Goal: Answer question/provide support: Share knowledge or assist other users

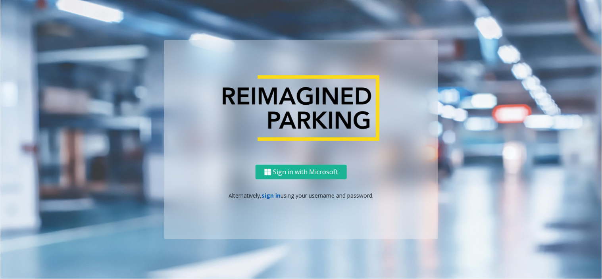
click at [275, 198] on link "sign in" at bounding box center [271, 196] width 19 height 8
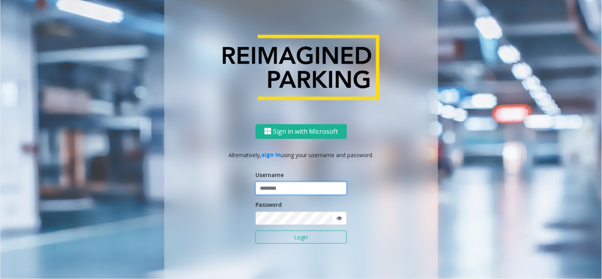
click at [279, 191] on input "text" at bounding box center [301, 188] width 91 height 13
type input "*******"
drag, startPoint x: 280, startPoint y: 236, endPoint x: 280, endPoint y: 231, distance: 4.8
click at [280, 236] on button "Login" at bounding box center [301, 237] width 91 height 13
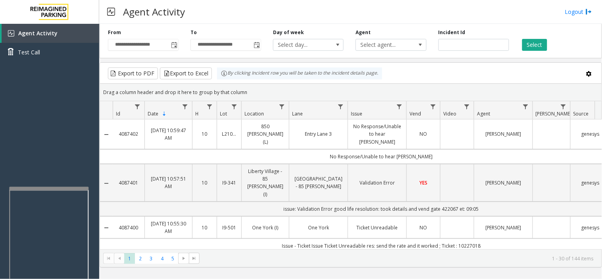
click at [50, 188] on div at bounding box center [48, 188] width 79 height 3
drag, startPoint x: 48, startPoint y: 171, endPoint x: 44, endPoint y: 172, distance: 4.0
click at [44, 172] on div "Agent Activity Test Call" at bounding box center [49, 163] width 99 height 279
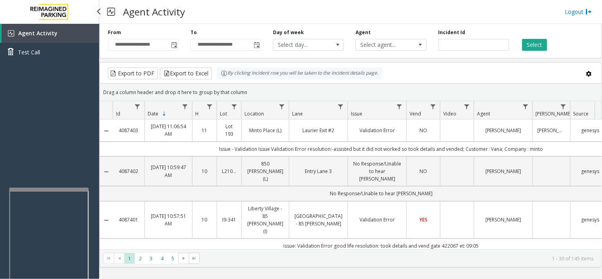
drag, startPoint x: 309, startPoint y: 22, endPoint x: 274, endPoint y: 18, distance: 36.0
drag, startPoint x: 274, startPoint y: 18, endPoint x: 267, endPoint y: 17, distance: 6.5
click at [267, 17] on div "Agent Activity Logout" at bounding box center [350, 12] width 503 height 24
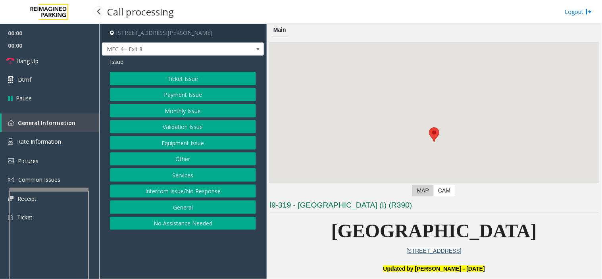
scroll to position [220, 0]
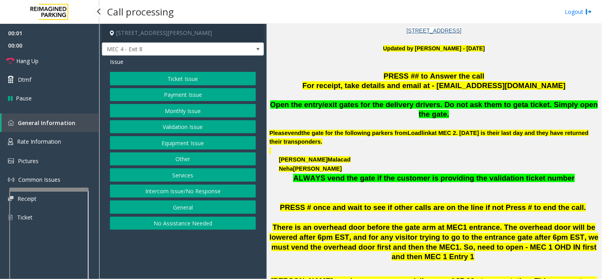
click at [192, 79] on button "Ticket Issue" at bounding box center [183, 78] width 146 height 13
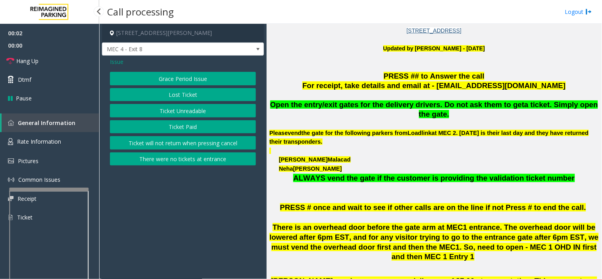
click at [190, 108] on button "Ticket Unreadable" at bounding box center [183, 110] width 146 height 13
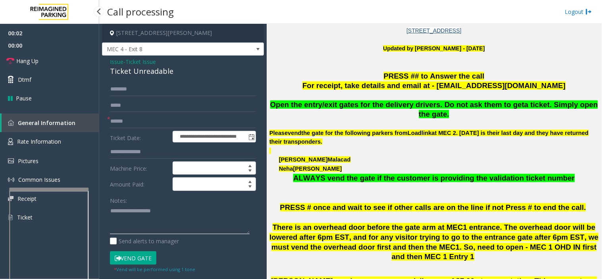
click at [178, 219] on textarea at bounding box center [180, 220] width 140 height 30
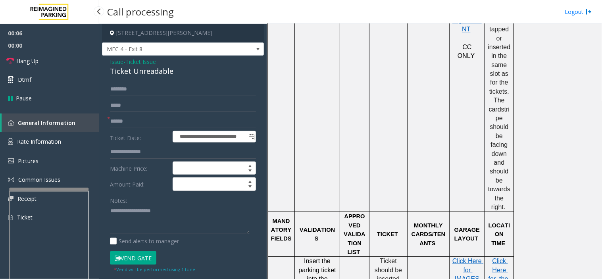
scroll to position [749, 0]
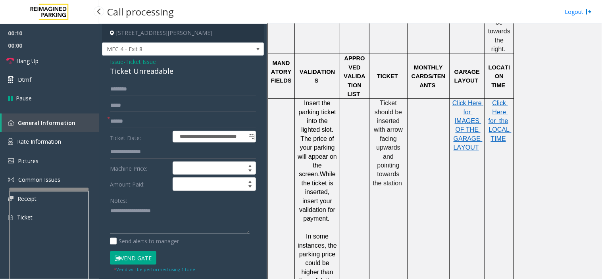
paste textarea "**********"
click at [151, 209] on textarea at bounding box center [180, 220] width 140 height 30
click at [151, 68] on div "Ticket Unreadable" at bounding box center [183, 71] width 146 height 11
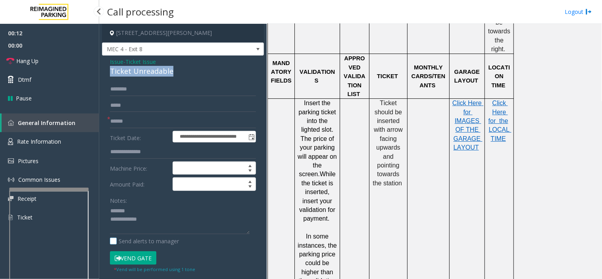
copy div "Ticket Unreadable"
paste textarea "**********"
click at [144, 211] on textarea at bounding box center [180, 220] width 140 height 30
click at [165, 229] on textarea at bounding box center [180, 220] width 140 height 30
click at [160, 231] on textarea at bounding box center [180, 220] width 140 height 30
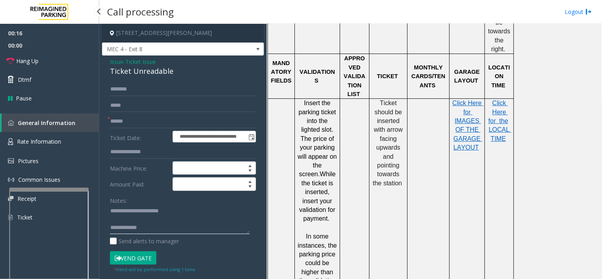
paste textarea "**********"
type textarea "**********"
click at [156, 121] on input "text" at bounding box center [183, 121] width 146 height 13
type input "********"
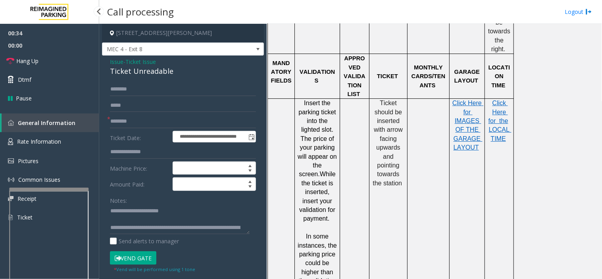
click at [136, 254] on button "Vend Gate" at bounding box center [133, 257] width 46 height 13
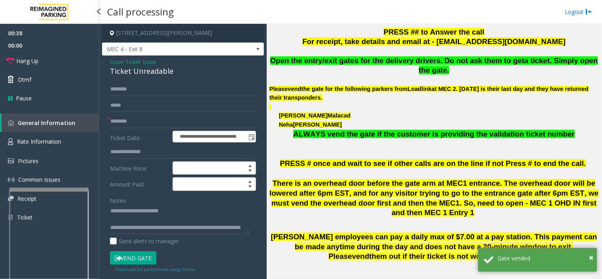
scroll to position [176, 0]
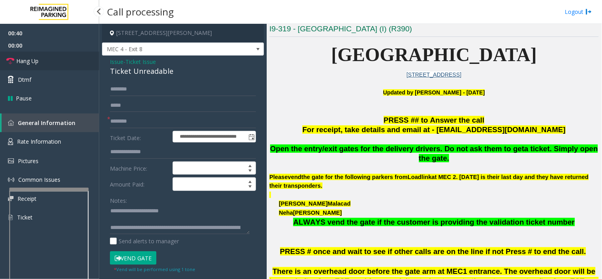
click at [57, 63] on link "Hang Up" at bounding box center [49, 61] width 99 height 19
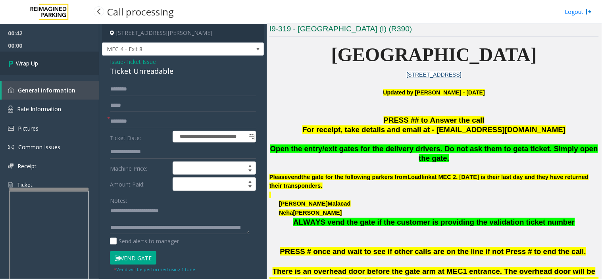
click at [60, 65] on link "Wrap Up" at bounding box center [49, 63] width 99 height 23
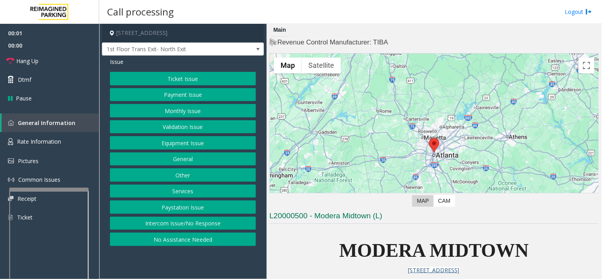
click at [540, 73] on div at bounding box center [434, 153] width 329 height 198
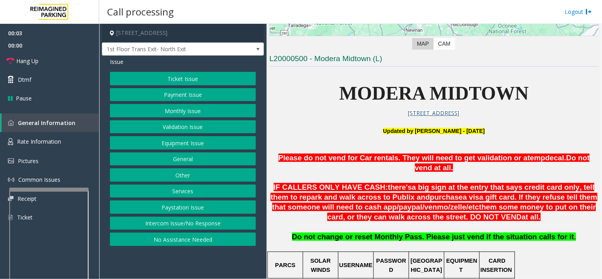
scroll to position [176, 0]
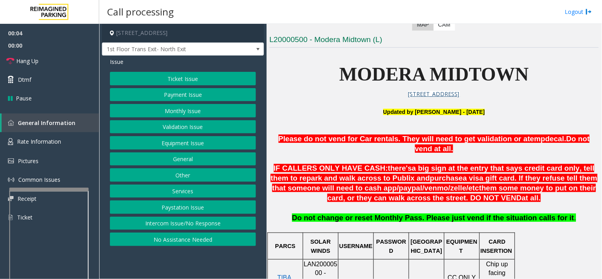
drag, startPoint x: 352, startPoint y: 163, endPoint x: 340, endPoint y: 167, distance: 12.8
click at [346, 167] on span "a big sign at the entry that says credit card only, tell them to repark and wal…" at bounding box center [433, 173] width 324 height 18
drag, startPoint x: 65, startPoint y: 140, endPoint x: 66, endPoint y: 135, distance: 4.5
click at [65, 140] on link "Rate Information" at bounding box center [49, 141] width 99 height 19
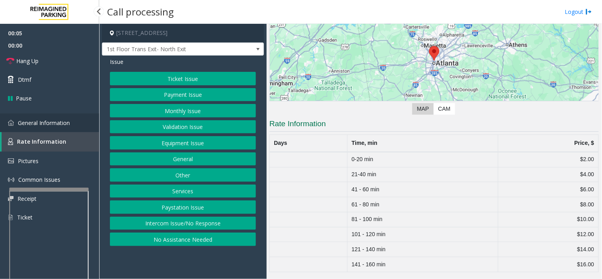
scroll to position [92, 0]
click at [85, 119] on link "General Information" at bounding box center [49, 122] width 99 height 19
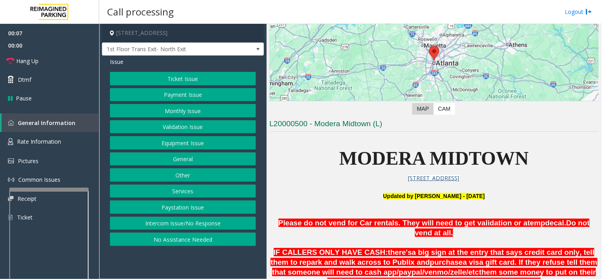
scroll to position [176, 0]
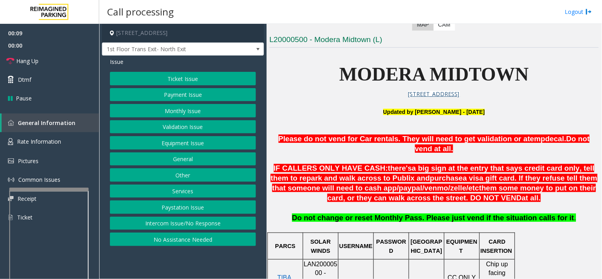
click at [179, 174] on button "Other" at bounding box center [183, 174] width 146 height 13
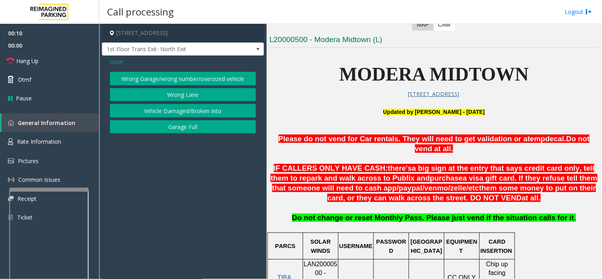
click at [197, 79] on button "Wrong Garage/wrong number/oversized vehicle" at bounding box center [183, 78] width 146 height 13
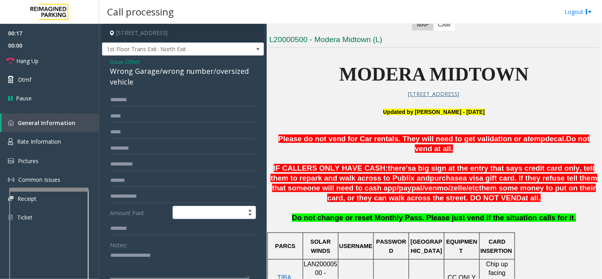
paste textarea "**********"
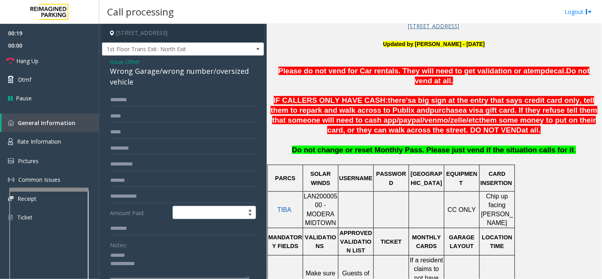
scroll to position [308, 0]
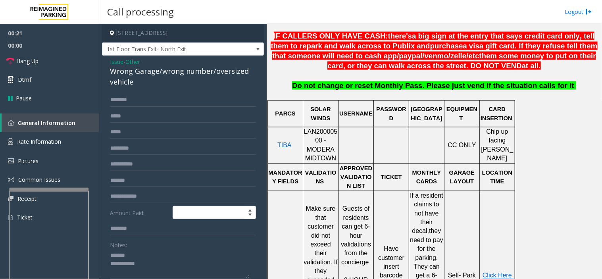
click at [160, 248] on div "Notes:" at bounding box center [183, 258] width 146 height 41
click at [160, 245] on div "Notes:" at bounding box center [183, 258] width 146 height 41
click at [159, 249] on textarea at bounding box center [180, 264] width 140 height 30
type textarea "**********"
click at [211, 96] on input "text" at bounding box center [183, 99] width 146 height 13
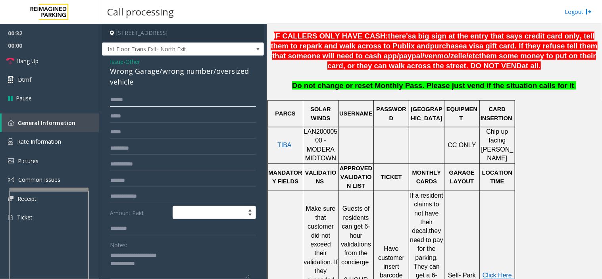
type input "******"
click at [170, 266] on textarea at bounding box center [180, 264] width 140 height 30
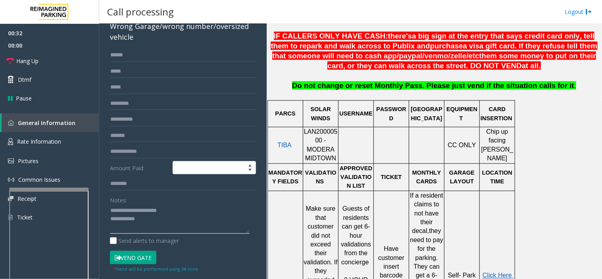
scroll to position [83, 0]
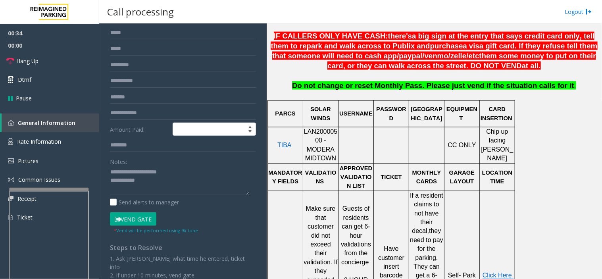
click at [129, 217] on button "Vend Gate" at bounding box center [133, 218] width 46 height 13
click at [173, 188] on textarea at bounding box center [180, 181] width 140 height 30
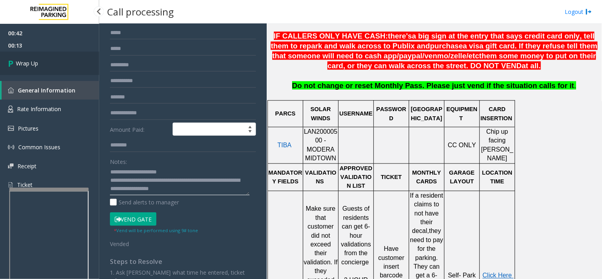
type textarea "**********"
click at [56, 53] on link "Wrap Up" at bounding box center [49, 63] width 99 height 23
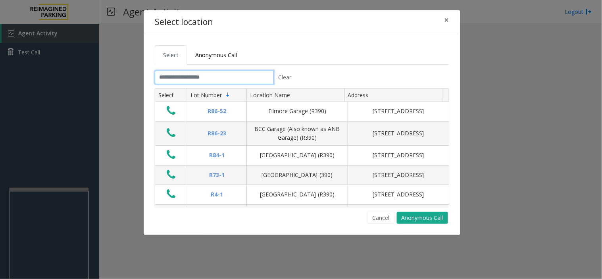
click at [225, 74] on input "text" at bounding box center [214, 77] width 119 height 13
click at [445, 21] on span "×" at bounding box center [446, 19] width 5 height 11
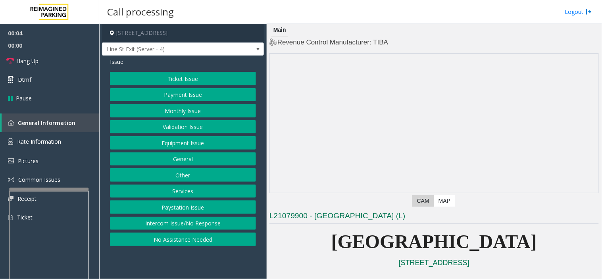
drag, startPoint x: 211, startPoint y: 267, endPoint x: 204, endPoint y: 267, distance: 7.5
click at [200, 267] on app-call-processing-form "[STREET_ADDRESS] Line St Exit (Server - 4) Issue Ticket Issue Payment Issue Mon…" at bounding box center [182, 151] width 167 height 255
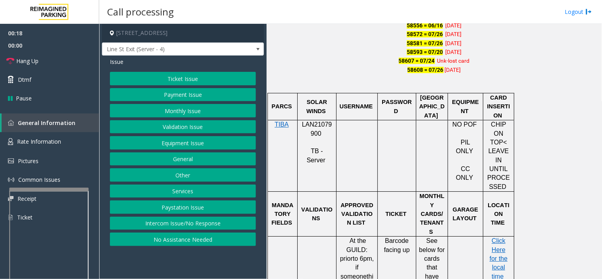
scroll to position [617, 0]
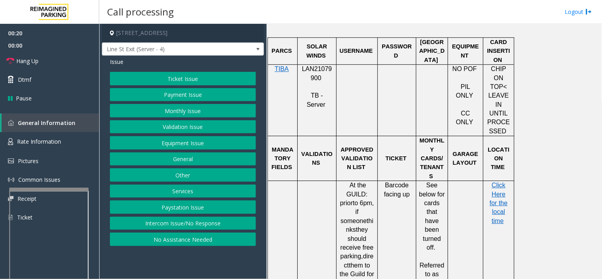
click at [160, 96] on button "Payment Issue" at bounding box center [183, 94] width 146 height 13
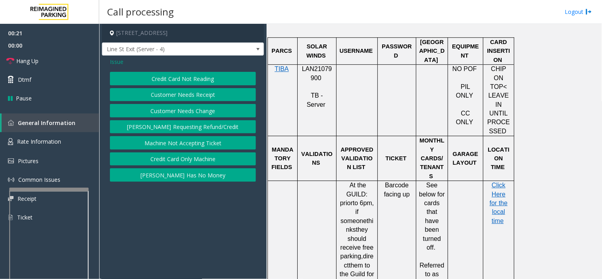
click at [165, 74] on button "Credit Card Not Reading" at bounding box center [183, 78] width 146 height 13
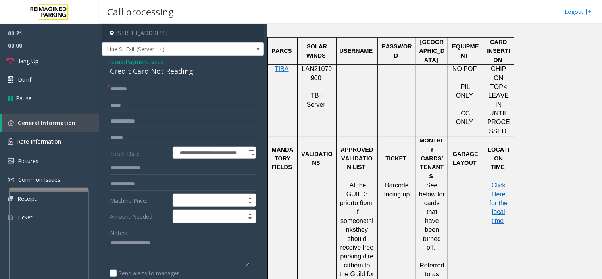
drag, startPoint x: 186, startPoint y: 229, endPoint x: 200, endPoint y: 236, distance: 15.8
click at [186, 231] on div "Notes:" at bounding box center [183, 246] width 146 height 41
click at [217, 248] on textarea at bounding box center [180, 252] width 140 height 30
paste textarea "**********"
click at [138, 71] on div "Credit Card Not Reading" at bounding box center [183, 71] width 146 height 11
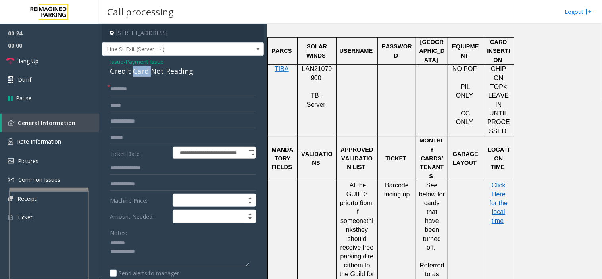
click at [138, 71] on div "Credit Card Not Reading" at bounding box center [183, 71] width 146 height 11
copy div "Credit Card Not Reading"
paste textarea "**********"
click at [147, 245] on textarea at bounding box center [180, 252] width 140 height 30
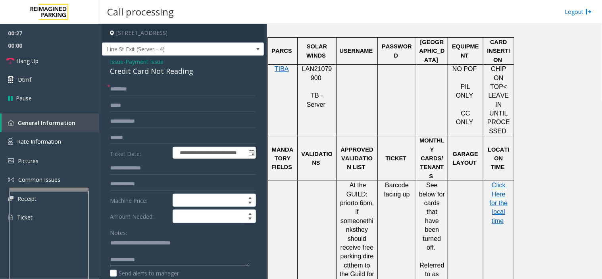
click at [163, 260] on textarea at bounding box center [180, 252] width 140 height 30
click at [303, 77] on p "LAN21079900" at bounding box center [316, 74] width 33 height 18
click at [304, 76] on p "LAN21079900" at bounding box center [316, 74] width 33 height 18
copy p "LAN21079900"
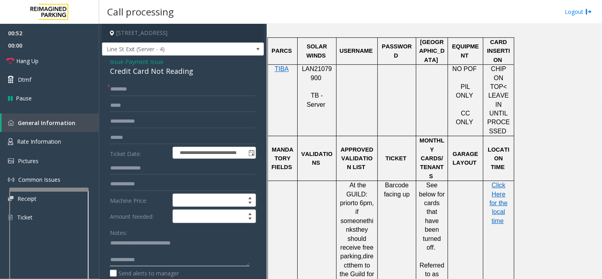
paste textarea "**********"
click at [178, 263] on textarea at bounding box center [180, 252] width 140 height 30
type textarea "**********"
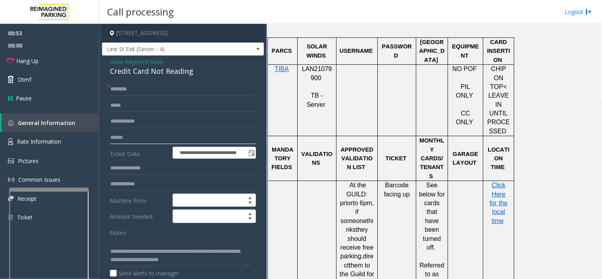
click at [154, 138] on input "text" at bounding box center [183, 137] width 146 height 13
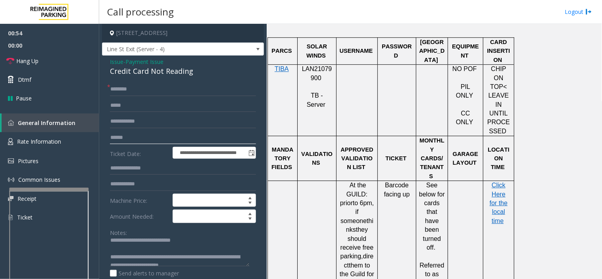
scroll to position [0, 0]
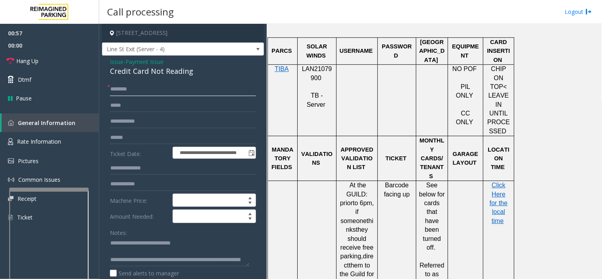
click at [194, 83] on input "text" at bounding box center [183, 89] width 146 height 13
click at [190, 49] on span "Line St Exit (Server - 4)" at bounding box center [166, 49] width 129 height 13
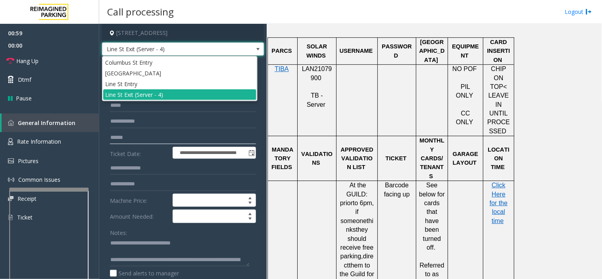
click at [173, 133] on input "text" at bounding box center [183, 137] width 146 height 13
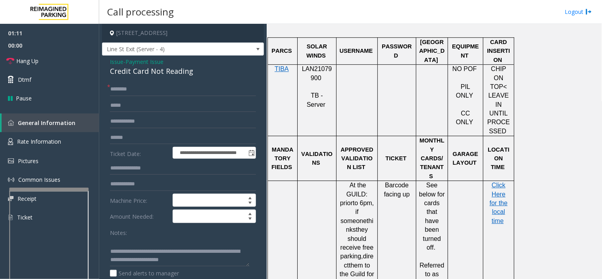
scroll to position [17, 0]
click at [186, 262] on textarea at bounding box center [180, 252] width 140 height 30
click at [156, 91] on input "text" at bounding box center [183, 89] width 146 height 13
type input "**"
click at [75, 60] on link "Hang Up" at bounding box center [49, 61] width 99 height 19
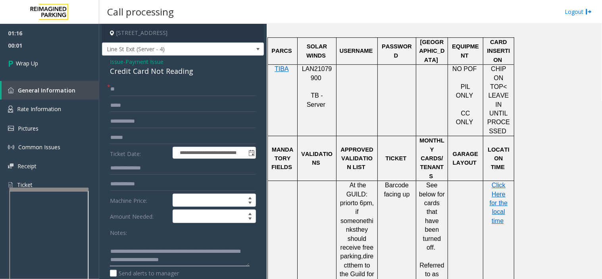
drag, startPoint x: 145, startPoint y: 242, endPoint x: 304, endPoint y: 283, distance: 164.7
click at [304, 279] on html "**********" at bounding box center [301, 139] width 602 height 279
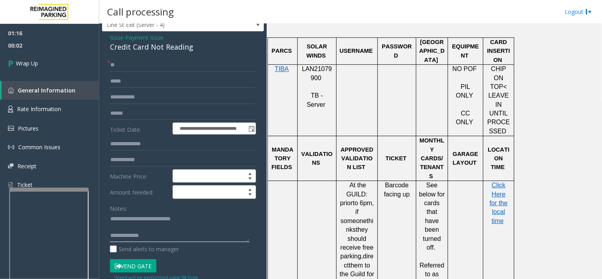
scroll to position [0, 0]
type textarea "**********"
click at [61, 68] on link "Wrap Up" at bounding box center [49, 63] width 99 height 23
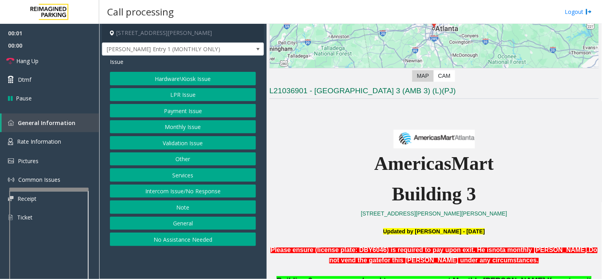
scroll to position [220, 0]
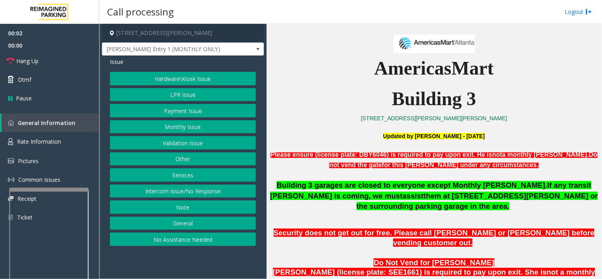
drag, startPoint x: 254, startPoint y: 259, endPoint x: 223, endPoint y: 266, distance: 32.5
click at [223, 266] on app-call-processing-form "[STREET_ADDRESS][PERSON_NAME] [PERSON_NAME] Entry 1 (MONTHLY ONLY) Issue Hardwa…" at bounding box center [182, 151] width 167 height 255
click at [192, 188] on button "Intercom Issue/No Response" at bounding box center [183, 191] width 146 height 13
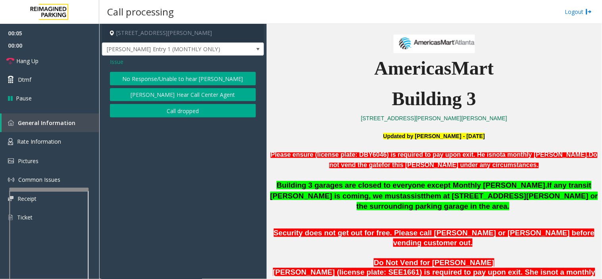
click at [188, 79] on button "No Response/Unable to hear [PERSON_NAME]" at bounding box center [183, 78] width 146 height 13
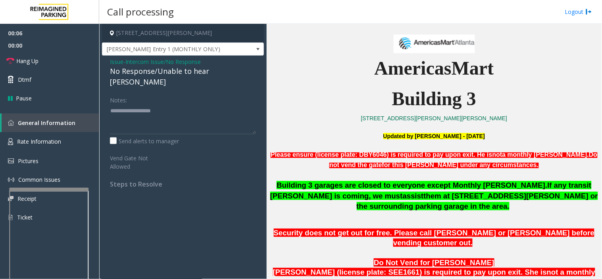
click at [186, 73] on div "No Response/Unable to hear [PERSON_NAME]" at bounding box center [183, 76] width 146 height 21
copy div "No Response/Unable to hear [PERSON_NAME]"
click at [175, 93] on div "Notes:" at bounding box center [183, 113] width 146 height 41
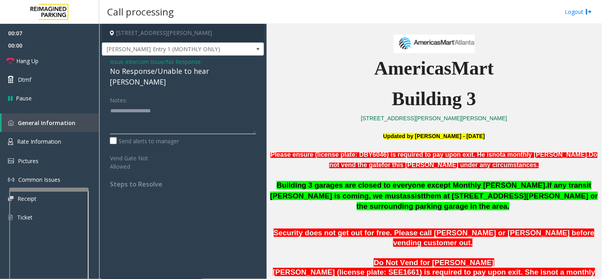
drag, startPoint x: 149, startPoint y: 104, endPoint x: 145, endPoint y: 100, distance: 5.6
click at [147, 104] on textarea at bounding box center [183, 119] width 146 height 30
paste textarea "**********"
type textarea "**********"
click at [58, 56] on link "Hang Up" at bounding box center [49, 61] width 99 height 19
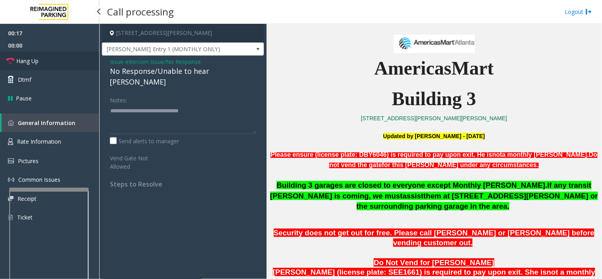
click at [64, 57] on link "Hang Up" at bounding box center [49, 61] width 99 height 19
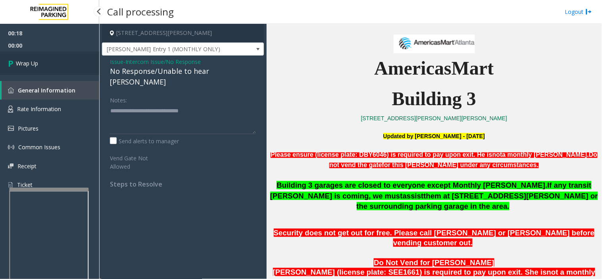
click at [64, 57] on link "Wrap Up" at bounding box center [49, 63] width 99 height 23
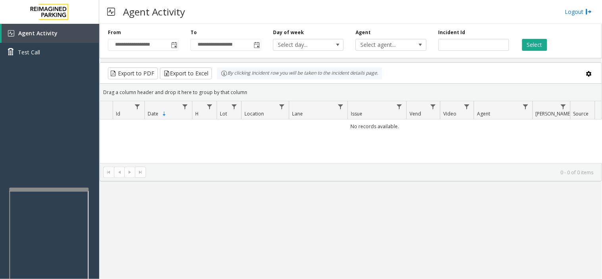
drag, startPoint x: 136, startPoint y: 124, endPoint x: 130, endPoint y: 122, distance: 6.8
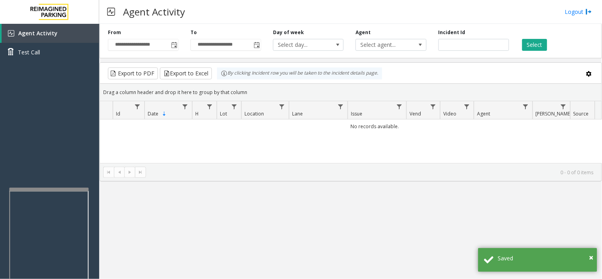
drag, startPoint x: 130, startPoint y: 122, endPoint x: 121, endPoint y: 139, distance: 19.7
click at [121, 139] on div "No records available." at bounding box center [351, 168] width 502 height 99
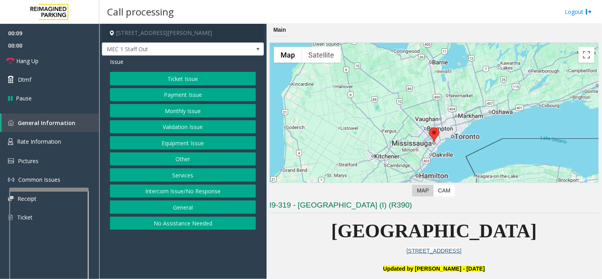
drag, startPoint x: 215, startPoint y: 246, endPoint x: 211, endPoint y: 249, distance: 5.4
drag, startPoint x: 211, startPoint y: 249, endPoint x: 200, endPoint y: 270, distance: 23.2
click at [200, 270] on app-call-processing-form "1 [PERSON_NAME][GEOGRAPHIC_DATA], [GEOGRAPHIC_DATA], [GEOGRAPHIC_DATA] MEC 1 St…" at bounding box center [182, 151] width 167 height 255
click at [205, 81] on button "Ticket Issue" at bounding box center [183, 78] width 146 height 13
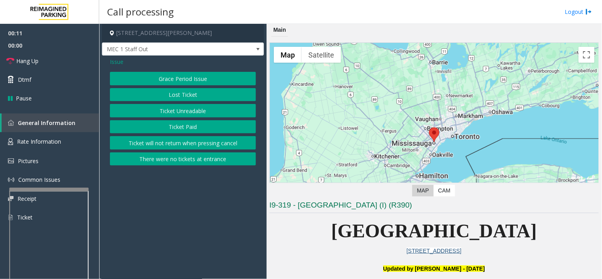
click at [184, 119] on div "Grace Period Issue Lost Ticket Ticket Unreadable Ticket Paid Ticket will not re…" at bounding box center [183, 119] width 146 height 94
click at [181, 113] on button "Ticket Unreadable" at bounding box center [183, 110] width 146 height 13
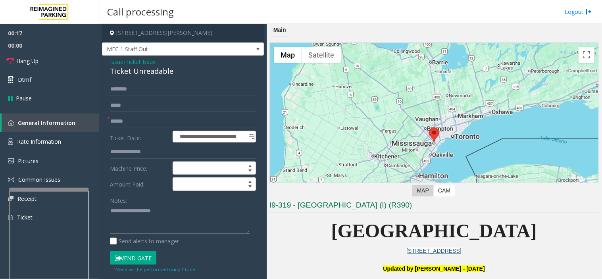
paste textarea "**********"
click at [228, 216] on textarea at bounding box center [180, 220] width 140 height 30
click at [163, 74] on div "Ticket Unreadable" at bounding box center [183, 71] width 146 height 11
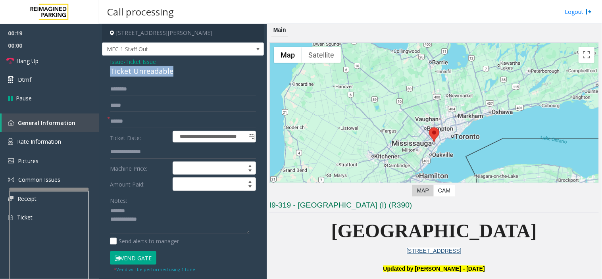
copy div "Ticket Unreadable"
click at [152, 204] on div "Notes:" at bounding box center [183, 214] width 146 height 41
paste textarea "**********"
click at [140, 211] on textarea at bounding box center [180, 220] width 140 height 30
paste textarea "**********"
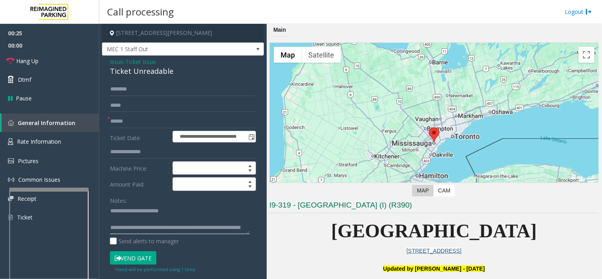
click at [164, 227] on textarea at bounding box center [180, 220] width 140 height 30
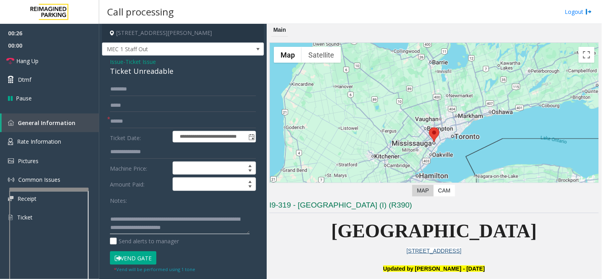
type textarea "**********"
drag, startPoint x: 333, startPoint y: 252, endPoint x: 316, endPoint y: 262, distance: 19.3
click at [316, 262] on p at bounding box center [433, 259] width 329 height 9
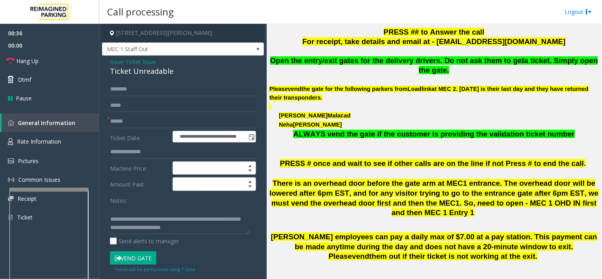
click at [114, 62] on span "Issue" at bounding box center [116, 62] width 13 height 8
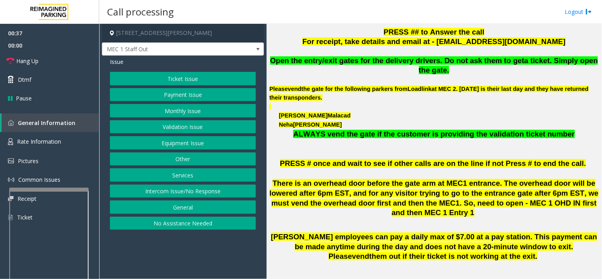
click at [157, 146] on button "Equipment Issue" at bounding box center [183, 142] width 146 height 13
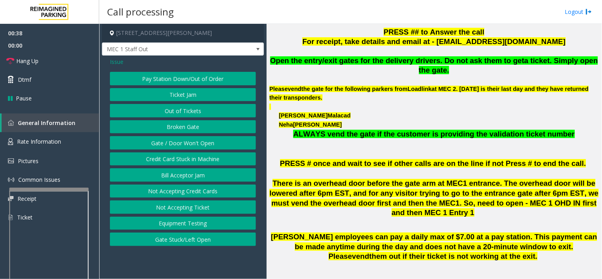
click at [158, 145] on button "Gate / Door Won't Open" at bounding box center [183, 142] width 146 height 13
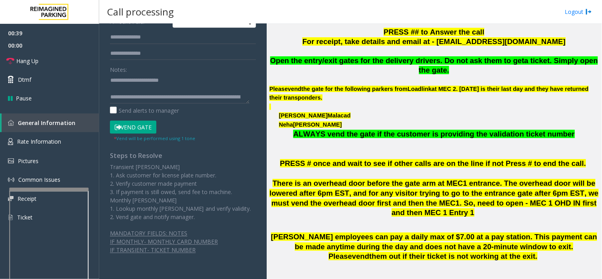
scroll to position [17, 0]
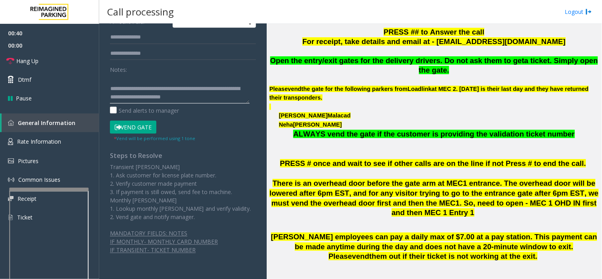
click at [200, 96] on textarea at bounding box center [180, 89] width 140 height 30
click at [227, 88] on textarea at bounding box center [180, 89] width 140 height 30
click at [319, 86] on span "at MEC 2. [DATE] is their last day and they have returned their transponders." at bounding box center [428, 93] width 319 height 15
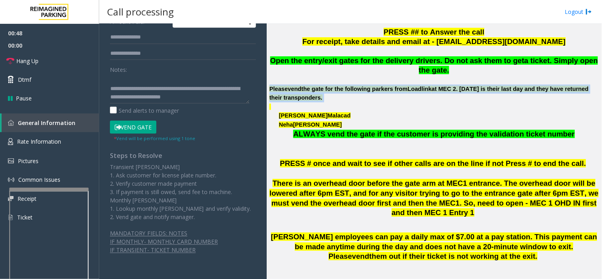
click at [319, 86] on span "at MEC 2. [DATE] is their last day and they have returned their transponders." at bounding box center [428, 93] width 319 height 15
click at [329, 92] on p "Please vend the gate for the following parkers from Loadlink at [GEOGRAPHIC_DAT…" at bounding box center [433, 94] width 329 height 18
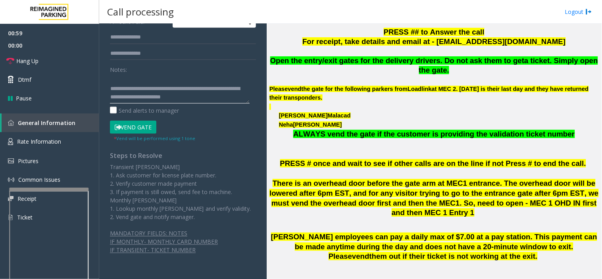
scroll to position [0, 0]
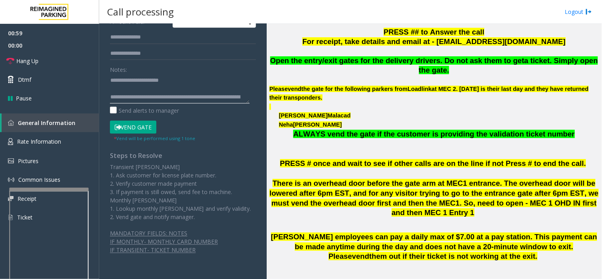
drag, startPoint x: 224, startPoint y: 94, endPoint x: 108, endPoint y: 67, distance: 119.5
click at [108, 67] on div "**********" at bounding box center [183, 87] width 158 height 367
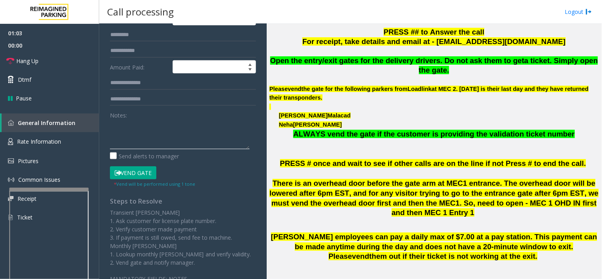
scroll to position [46, 0]
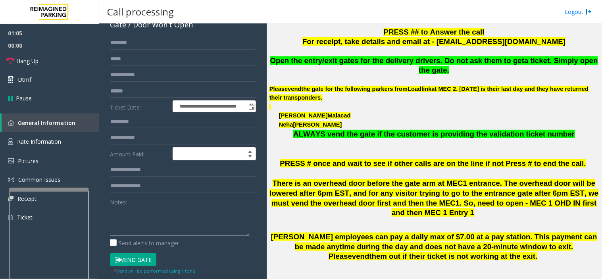
click at [175, 224] on textarea at bounding box center [180, 221] width 140 height 30
click at [77, 56] on link "Hang Up" at bounding box center [49, 61] width 99 height 19
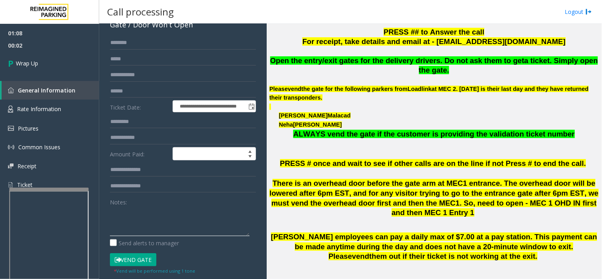
click at [165, 215] on textarea at bounding box center [180, 221] width 140 height 30
drag, startPoint x: 118, startPoint y: 215, endPoint x: 138, endPoint y: 232, distance: 25.9
click at [141, 233] on textarea at bounding box center [180, 221] width 140 height 30
click at [124, 213] on textarea at bounding box center [180, 221] width 140 height 30
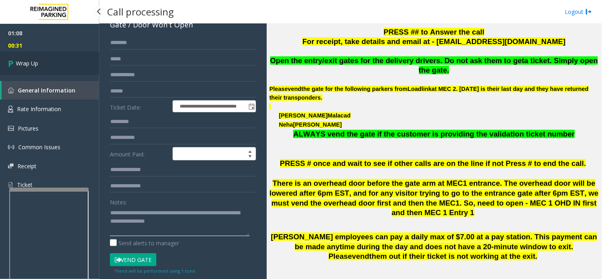
type textarea "**********"
drag, startPoint x: 60, startPoint y: 65, endPoint x: 125, endPoint y: 122, distance: 86.6
click at [60, 65] on link "Wrap Up" at bounding box center [49, 63] width 99 height 23
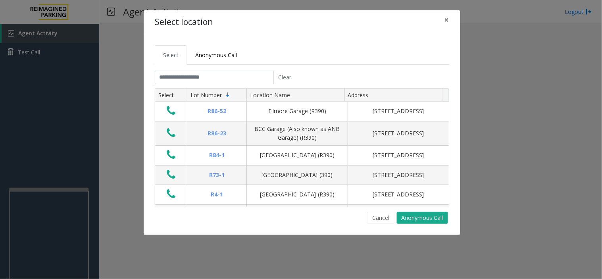
drag, startPoint x: 209, startPoint y: 251, endPoint x: 204, endPoint y: 261, distance: 10.8
drag, startPoint x: 204, startPoint y: 261, endPoint x: 204, endPoint y: 241, distance: 19.4
click at [201, 262] on div "Select location × Select Anonymous Call Clear Select Lot Number Location Name A…" at bounding box center [301, 139] width 602 height 279
click at [228, 76] on input "text" at bounding box center [214, 77] width 119 height 13
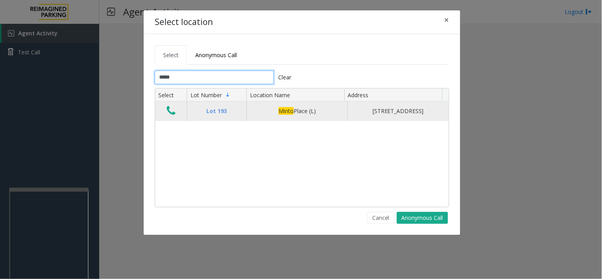
type input "*****"
click at [175, 112] on icon "Data table" at bounding box center [171, 110] width 9 height 11
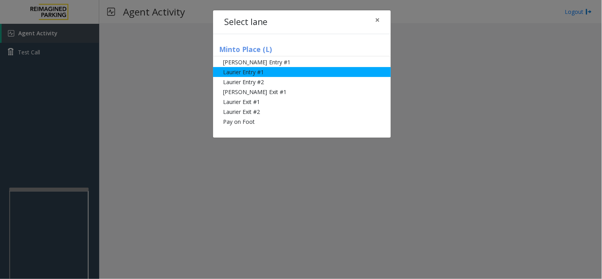
click at [255, 69] on li "Laurier Entry #1" at bounding box center [302, 72] width 178 height 10
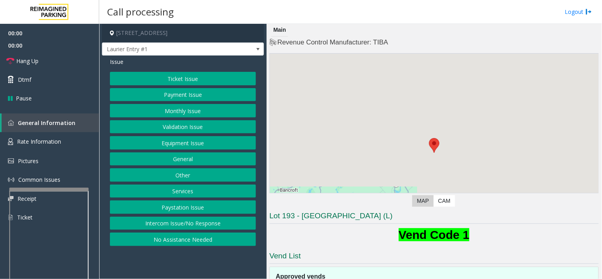
click at [209, 110] on button "Monthly Issue" at bounding box center [183, 110] width 146 height 13
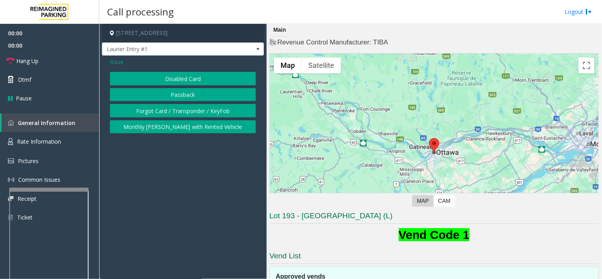
drag, startPoint x: 198, startPoint y: 73, endPoint x: 198, endPoint y: 81, distance: 7.5
click at [199, 75] on button "Disabled Card" at bounding box center [183, 78] width 146 height 13
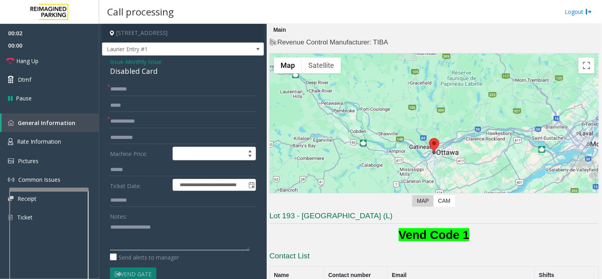
paste textarea "**********"
click at [136, 73] on div "Disabled Card" at bounding box center [183, 71] width 146 height 11
type textarea "**********"
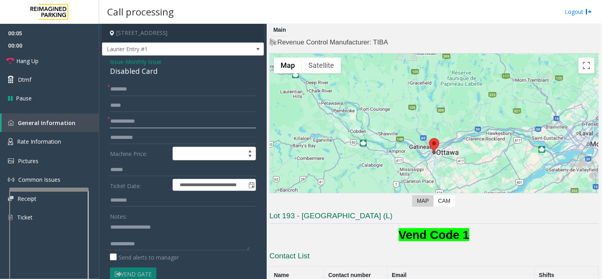
click at [156, 121] on input "text" at bounding box center [183, 121] width 146 height 13
type input "******"
paste textarea "**********"
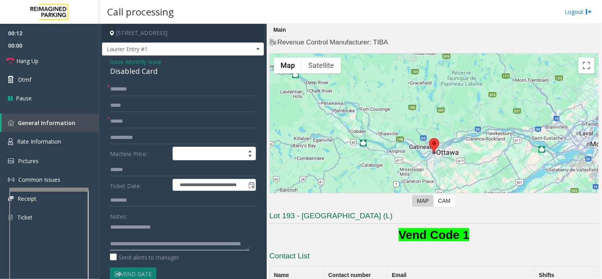
scroll to position [14, 0]
type textarea "**********"
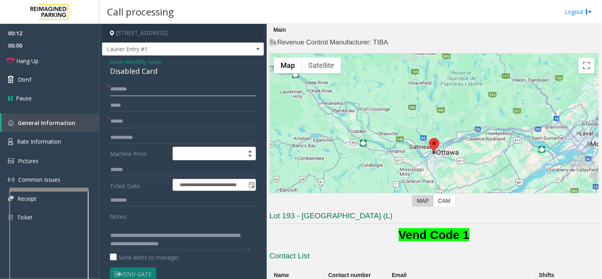
click at [130, 94] on input "text" at bounding box center [183, 89] width 146 height 13
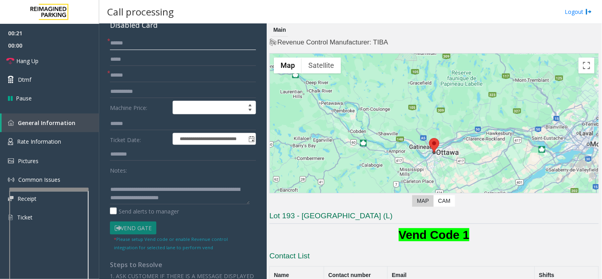
scroll to position [88, 0]
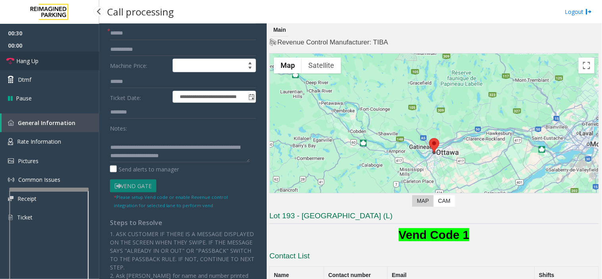
type input "******"
click at [66, 57] on link "Hang Up" at bounding box center [49, 61] width 99 height 19
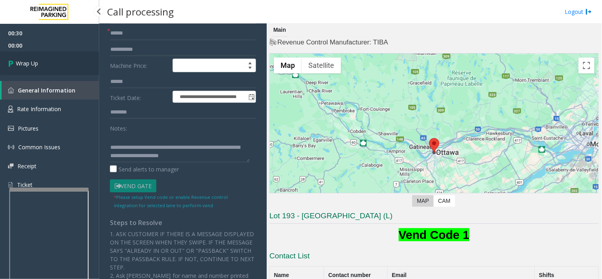
click at [63, 58] on link "Wrap Up" at bounding box center [49, 63] width 99 height 23
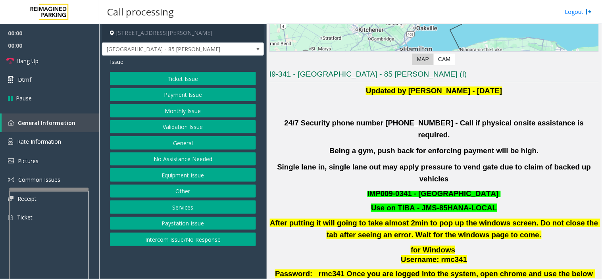
scroll to position [176, 0]
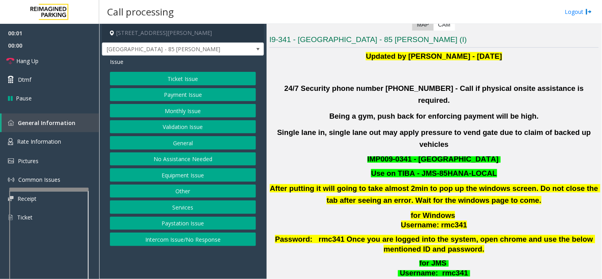
click at [197, 129] on button "Validation Issue" at bounding box center [183, 126] width 146 height 13
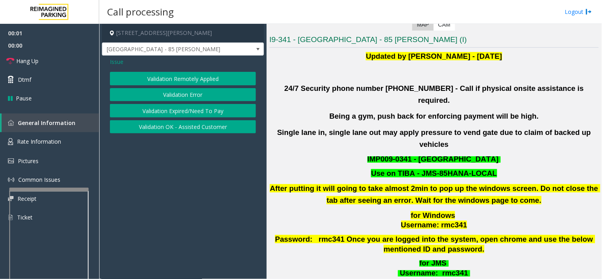
drag, startPoint x: 197, startPoint y: 129, endPoint x: 243, endPoint y: 82, distance: 65.9
click at [202, 92] on button "Validation Error" at bounding box center [183, 94] width 146 height 13
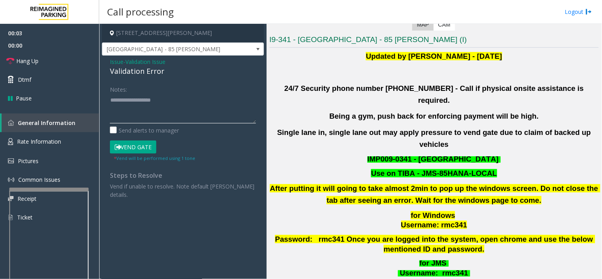
click at [198, 98] on textarea at bounding box center [183, 109] width 146 height 30
paste textarea "**********"
click at [127, 74] on div "Validation Error" at bounding box center [183, 71] width 146 height 11
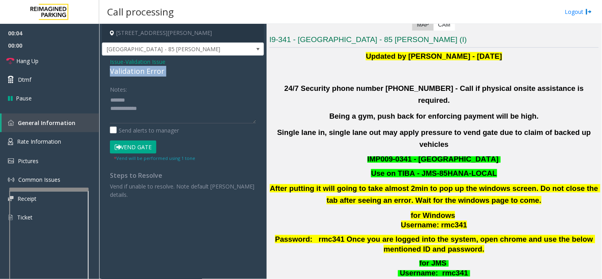
click at [127, 74] on div "Validation Error" at bounding box center [183, 71] width 146 height 11
copy div "Validation Error"
paste textarea "**********"
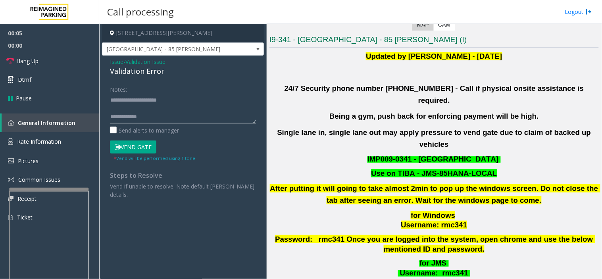
click at [133, 102] on textarea at bounding box center [183, 109] width 146 height 30
paste textarea "**********"
click at [176, 118] on textarea at bounding box center [183, 109] width 146 height 30
type textarea "**********"
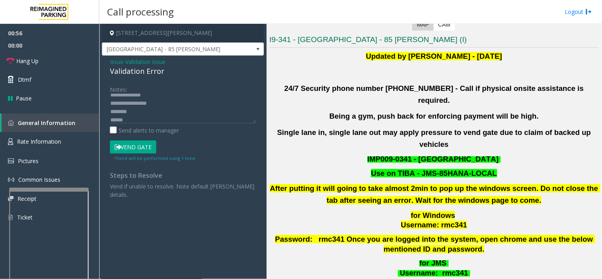
click at [142, 148] on button "Vend Gate" at bounding box center [133, 146] width 46 height 13
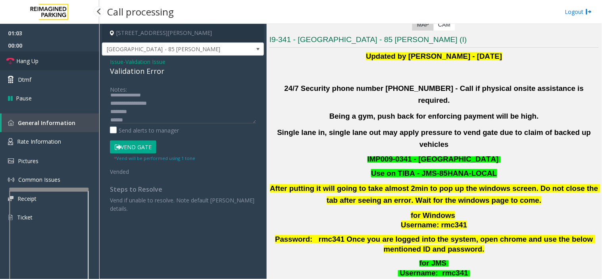
click at [81, 56] on link "Hang Up" at bounding box center [49, 61] width 99 height 19
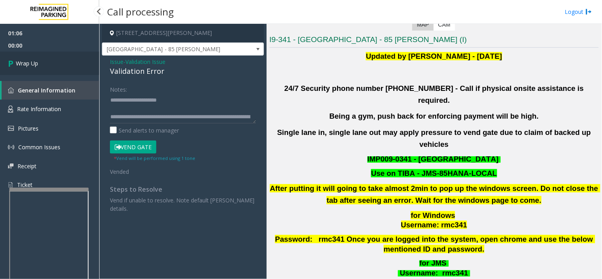
click at [62, 66] on link "Wrap Up" at bounding box center [49, 63] width 99 height 23
